Goal: Task Accomplishment & Management: Manage account settings

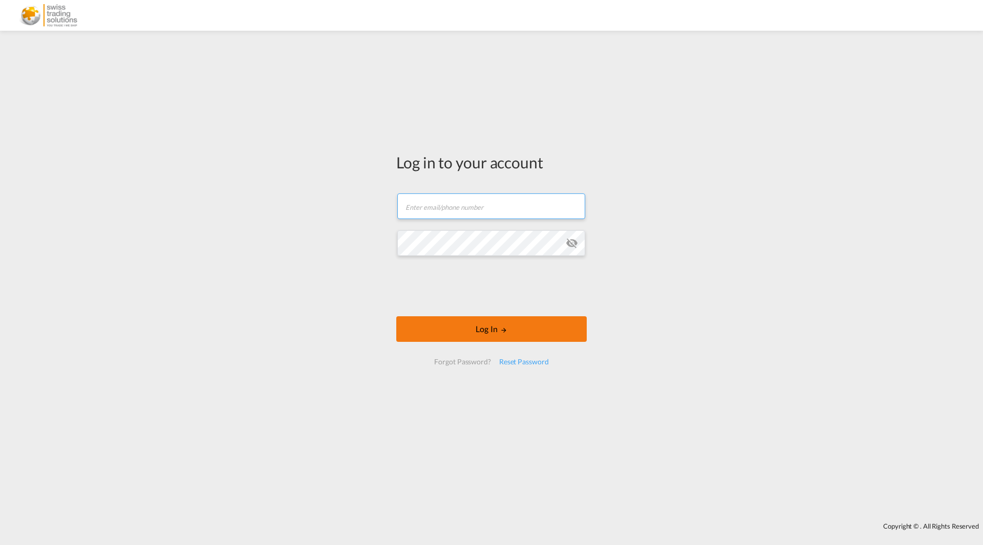
type input "[EMAIL_ADDRESS][DOMAIN_NAME]"
click at [504, 331] on md-icon "LOGIN" at bounding box center [503, 330] width 7 height 7
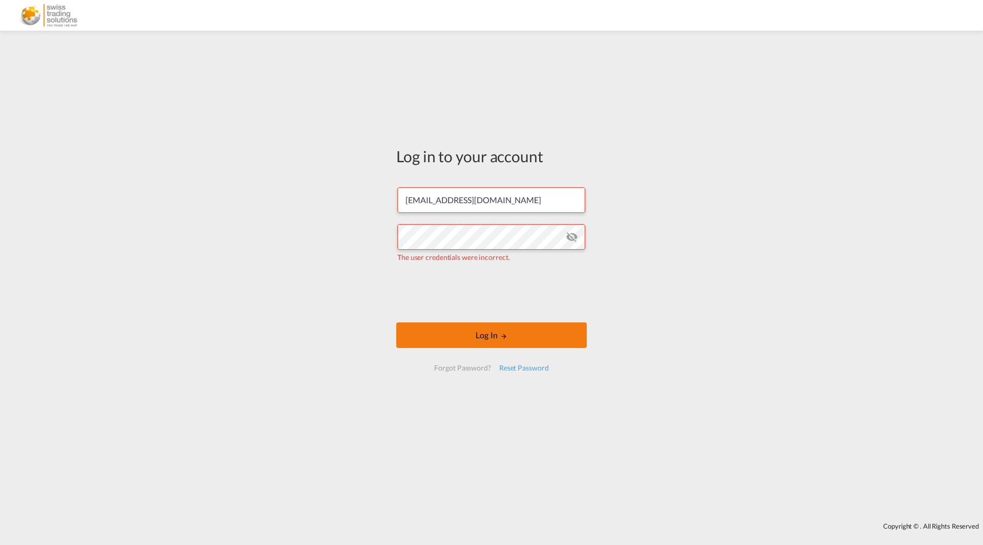
click at [474, 342] on button "Log In" at bounding box center [491, 335] width 190 height 26
click at [487, 335] on button "Log In" at bounding box center [491, 335] width 190 height 26
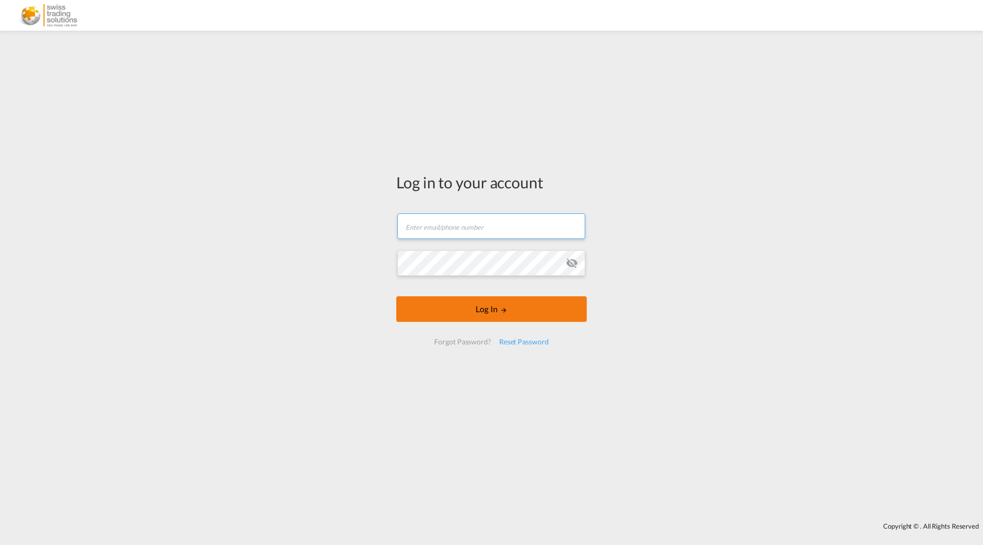
type input "[EMAIL_ADDRESS][DOMAIN_NAME]"
click at [487, 305] on button "Log In" at bounding box center [491, 309] width 190 height 26
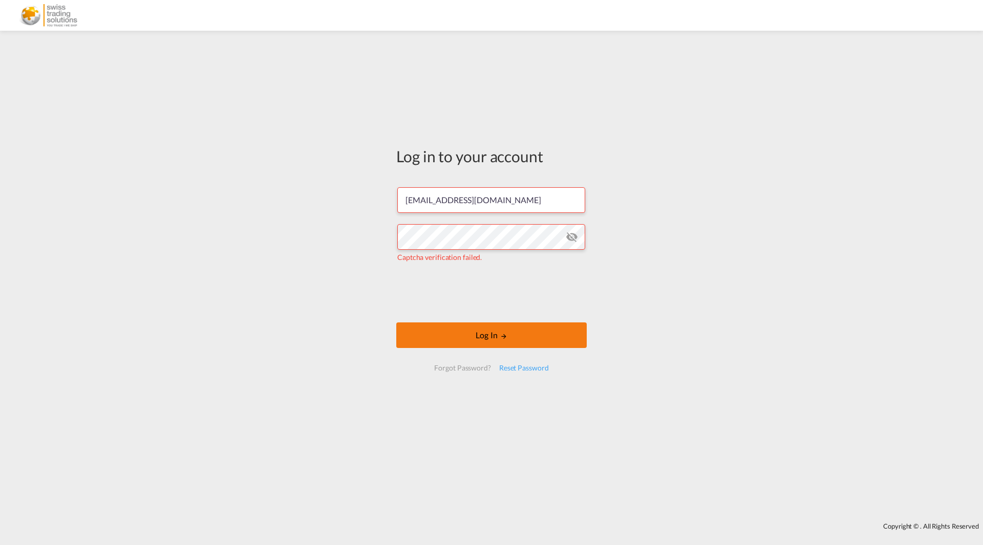
click at [498, 334] on button "Log In" at bounding box center [491, 335] width 190 height 26
